Goal: Find specific page/section: Find specific page/section

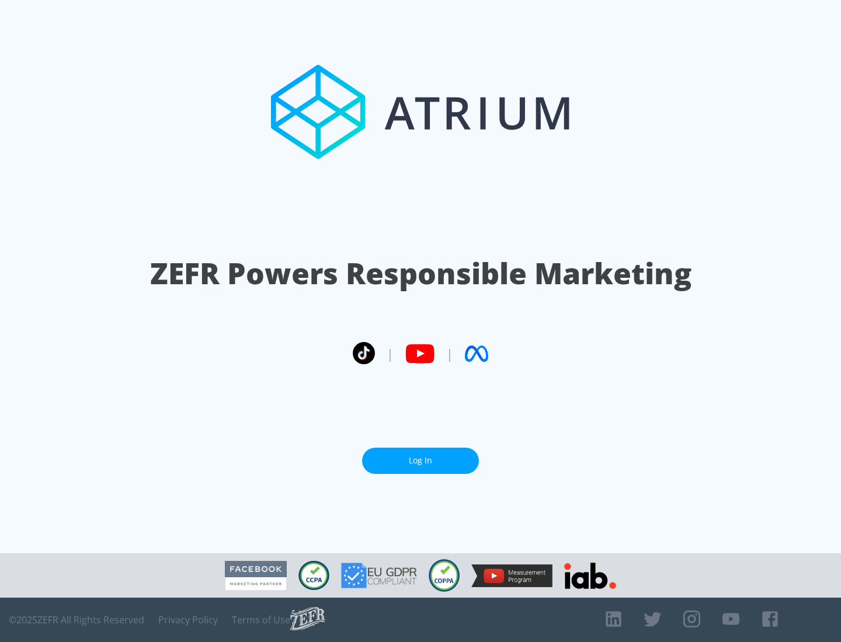
click at [420, 461] on link "Log In" at bounding box center [420, 461] width 117 height 26
